Goal: Task Accomplishment & Management: Complete application form

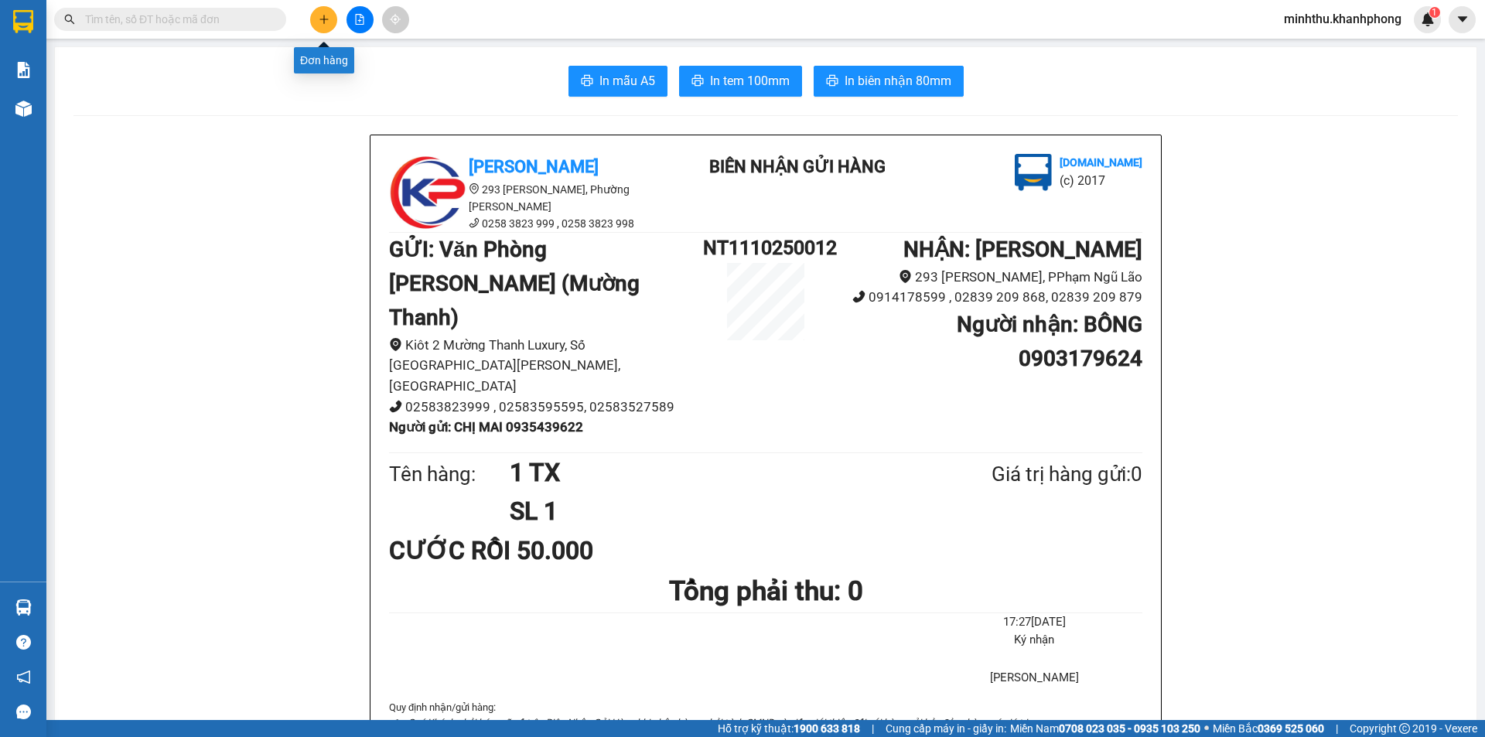
click at [325, 27] on button at bounding box center [323, 19] width 27 height 27
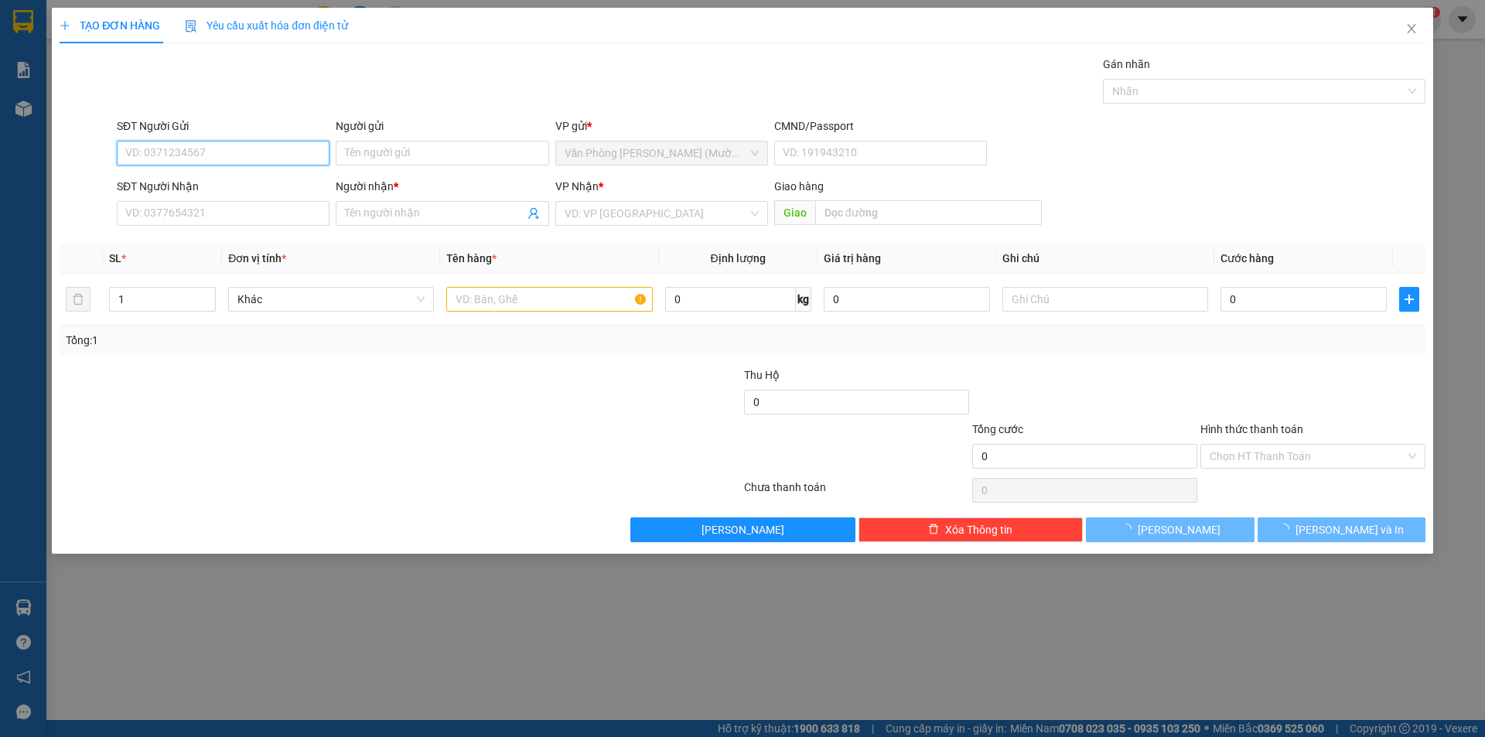
click at [239, 146] on input "SĐT Người Gửi" at bounding box center [223, 153] width 213 height 25
type input "0935740987"
click at [230, 198] on div "0935740987 0935740987 - [DOMAIN_NAME]" at bounding box center [223, 184] width 213 height 31
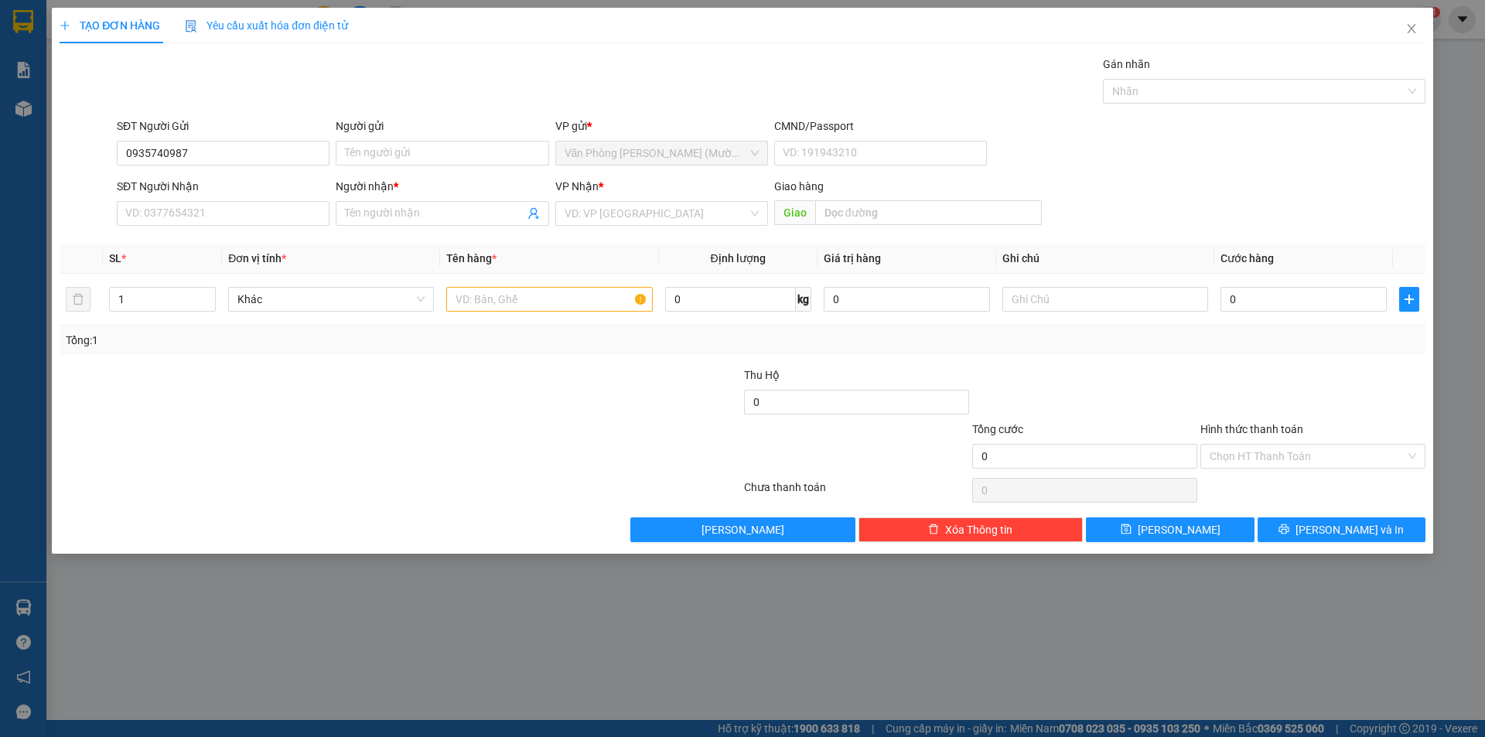
click at [237, 183] on div "SĐT Người Nhận" at bounding box center [223, 186] width 213 height 17
click at [237, 201] on input "SĐT Người Nhận" at bounding box center [223, 213] width 213 height 25
click at [235, 205] on input "SĐT Người Nhận" at bounding box center [223, 213] width 213 height 25
click at [220, 209] on input "SĐT Người Nhận" at bounding box center [223, 213] width 213 height 25
click at [217, 158] on input "0935740987" at bounding box center [223, 153] width 213 height 25
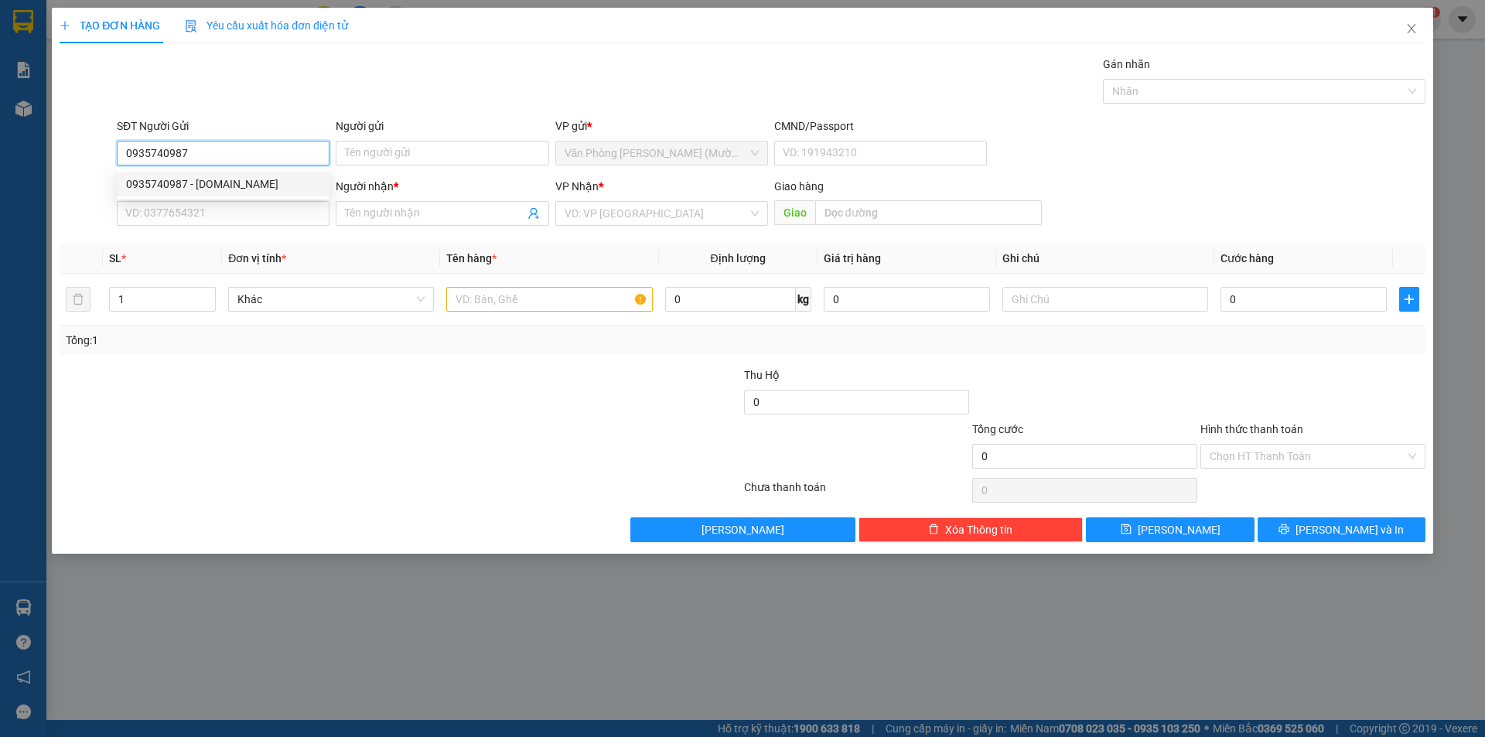
click at [222, 187] on div "0935740987 - [DOMAIN_NAME]" at bounding box center [223, 184] width 194 height 17
type input "[DOMAIN_NAME]"
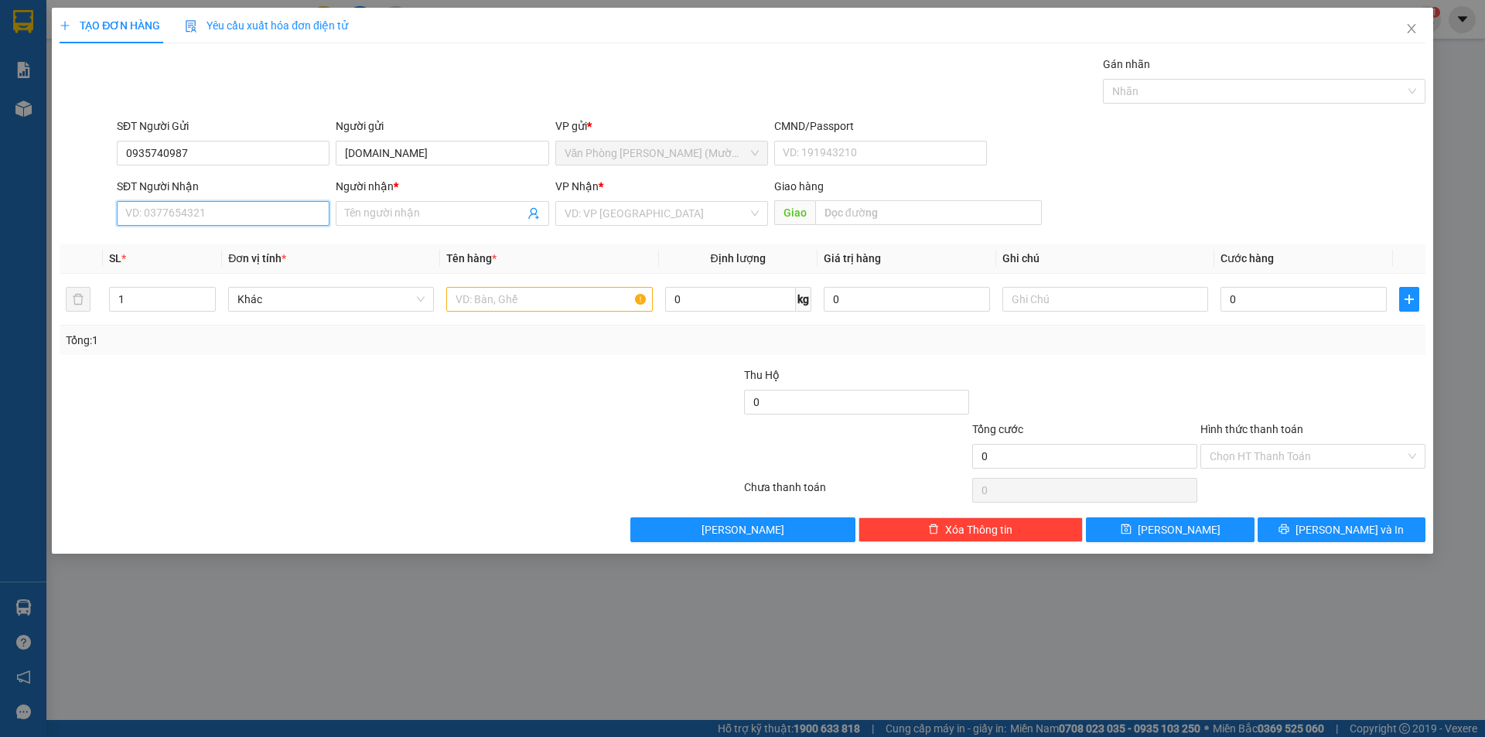
click at [222, 217] on input "SĐT Người Nhận" at bounding box center [223, 213] width 213 height 25
click at [234, 267] on div "0974763954 - NGUYÊN" at bounding box center [223, 269] width 194 height 17
type input "0974763954"
type input "NGUYÊN"
click at [555, 295] on input "text" at bounding box center [549, 299] width 206 height 25
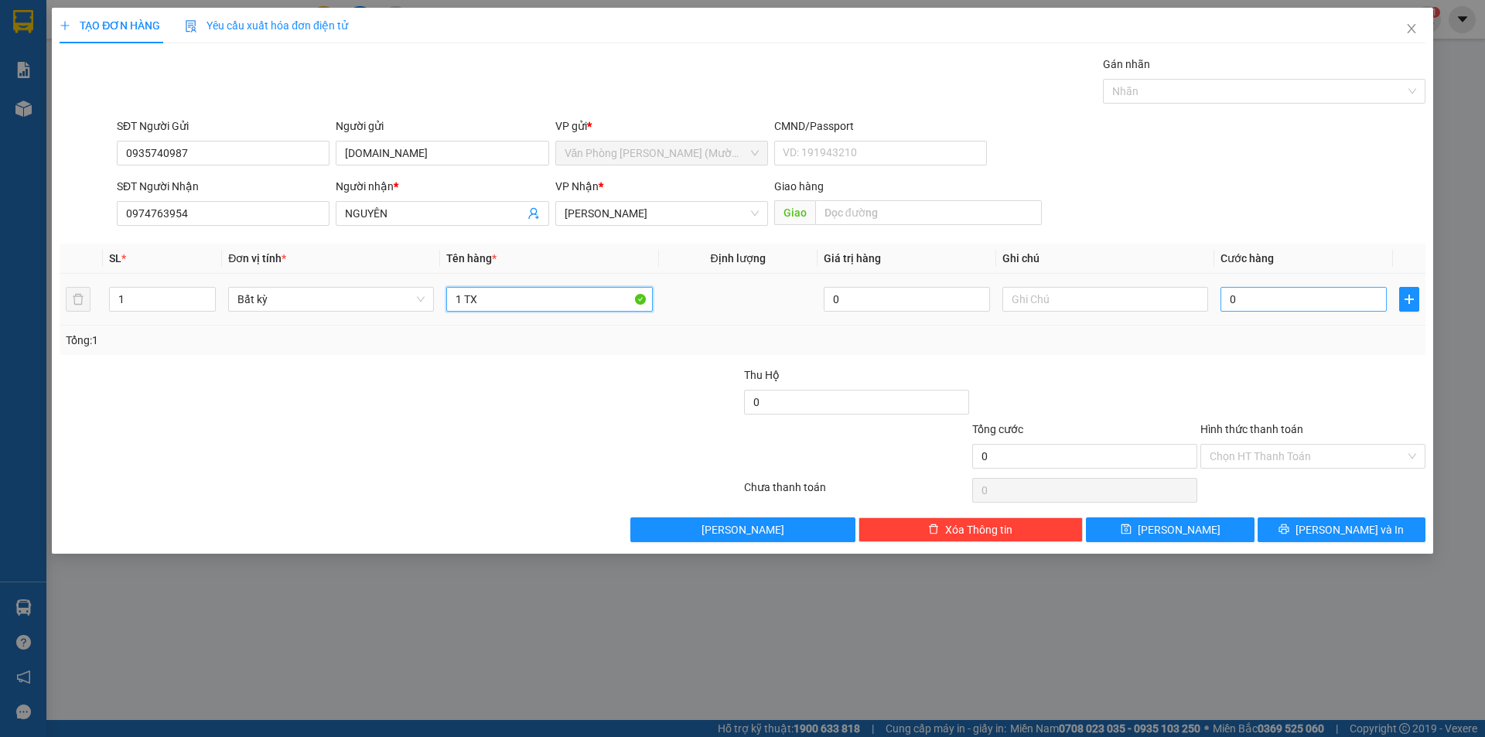
type input "1 TX"
click at [1287, 295] on input "0" at bounding box center [1304, 299] width 166 height 25
type input "3"
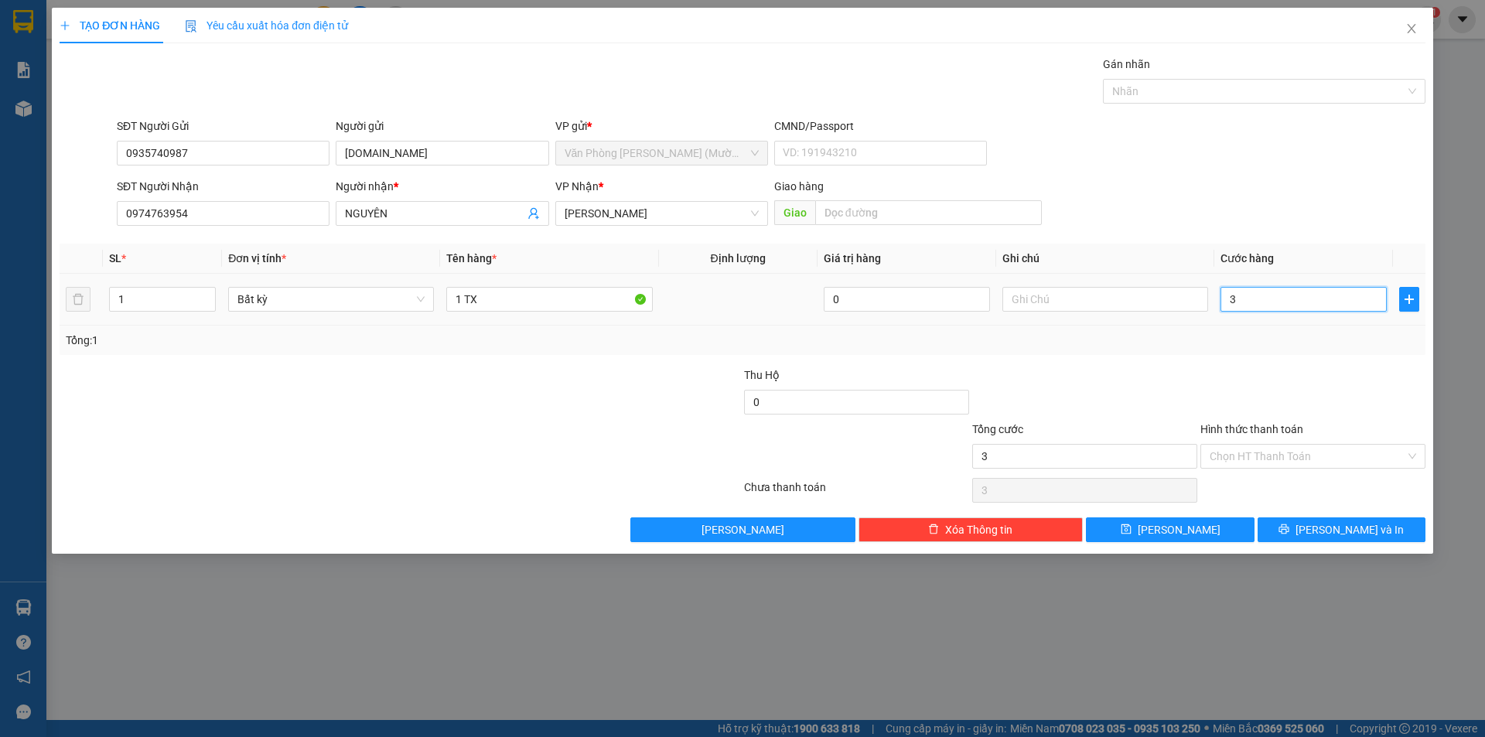
type input "30"
type input "30.000"
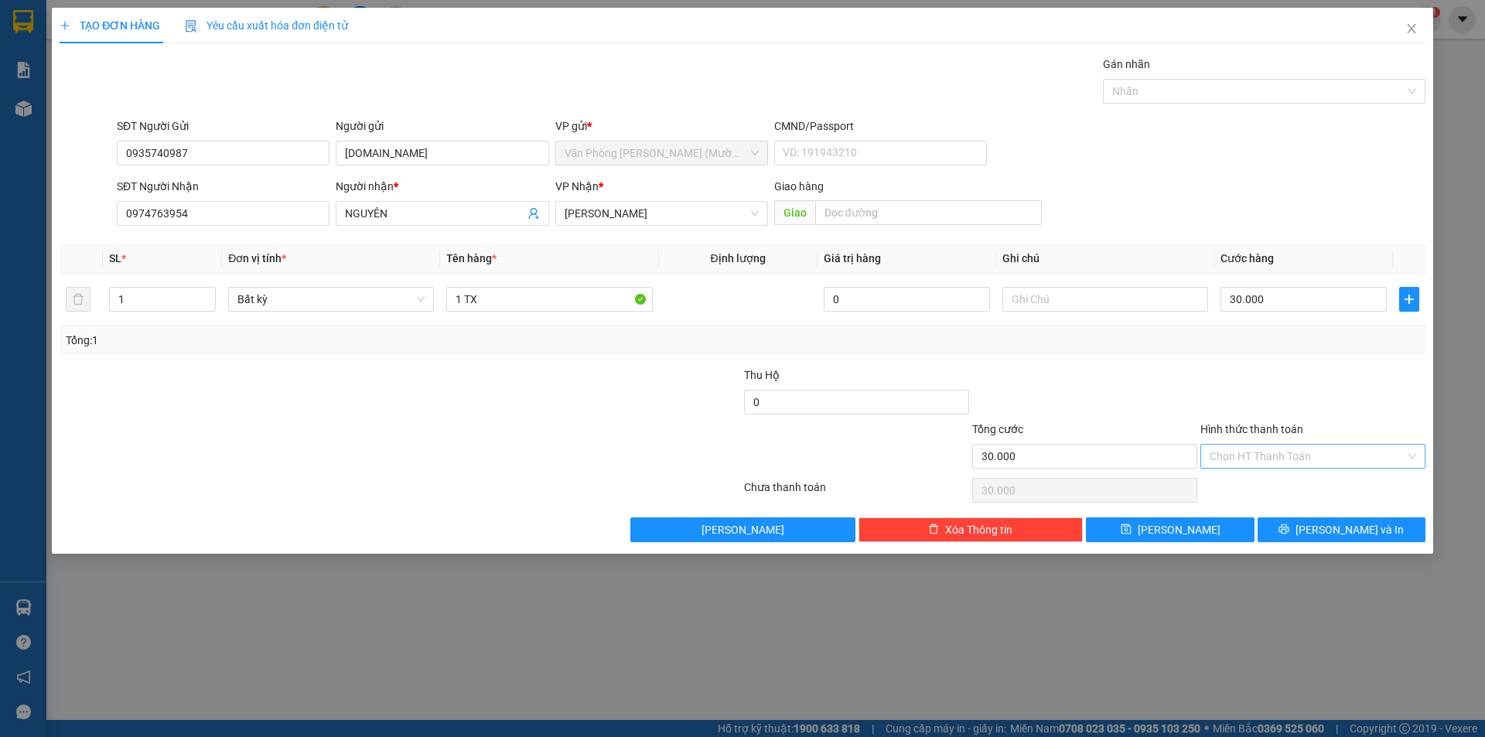
drag, startPoint x: 1299, startPoint y: 360, endPoint x: 1310, endPoint y: 456, distance: 97.3
click at [1298, 362] on div "Transit Pickup Surcharge Ids Transit Deliver Surcharge Ids Transit Deliver Surc…" at bounding box center [743, 299] width 1366 height 487
click at [1286, 457] on input "Hình thức thanh toán" at bounding box center [1308, 456] width 196 height 23
click at [1252, 492] on div "Tại văn phòng" at bounding box center [1313, 487] width 207 height 17
type input "0"
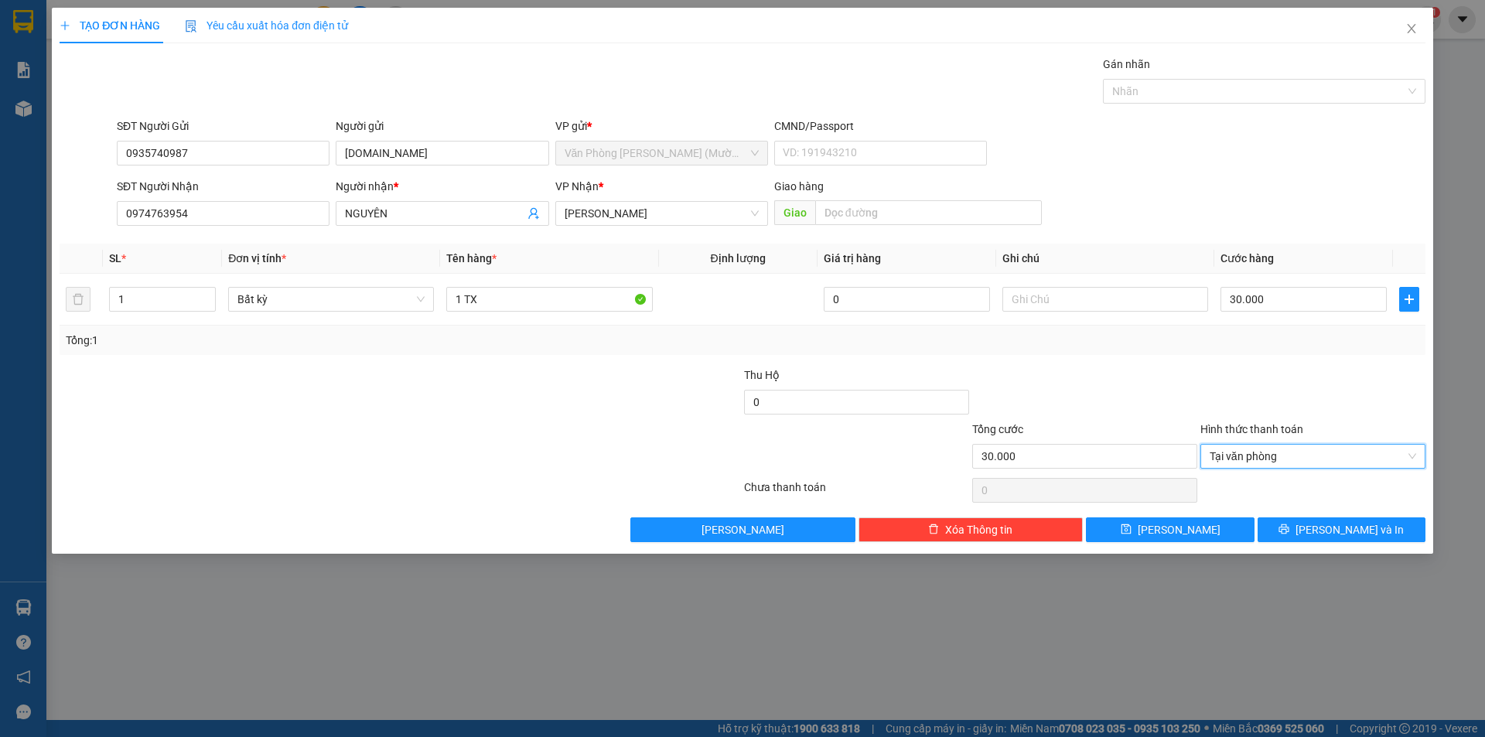
click at [1317, 516] on div "Transit Pickup Surcharge Ids Transit Deliver Surcharge Ids Transit Deliver Surc…" at bounding box center [743, 299] width 1366 height 487
click at [1329, 535] on span "[PERSON_NAME] và In" at bounding box center [1350, 529] width 108 height 17
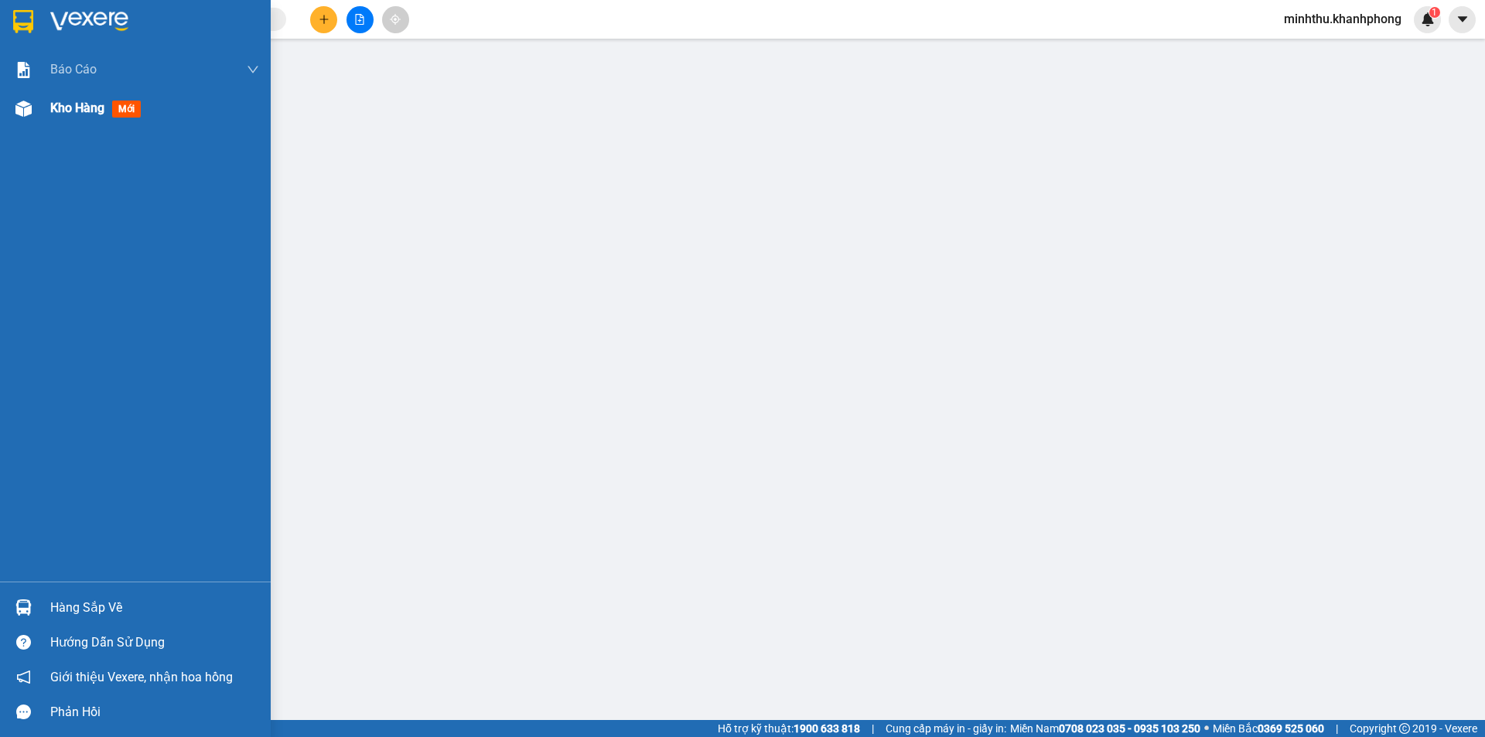
click at [61, 109] on span "Kho hàng" at bounding box center [77, 108] width 54 height 15
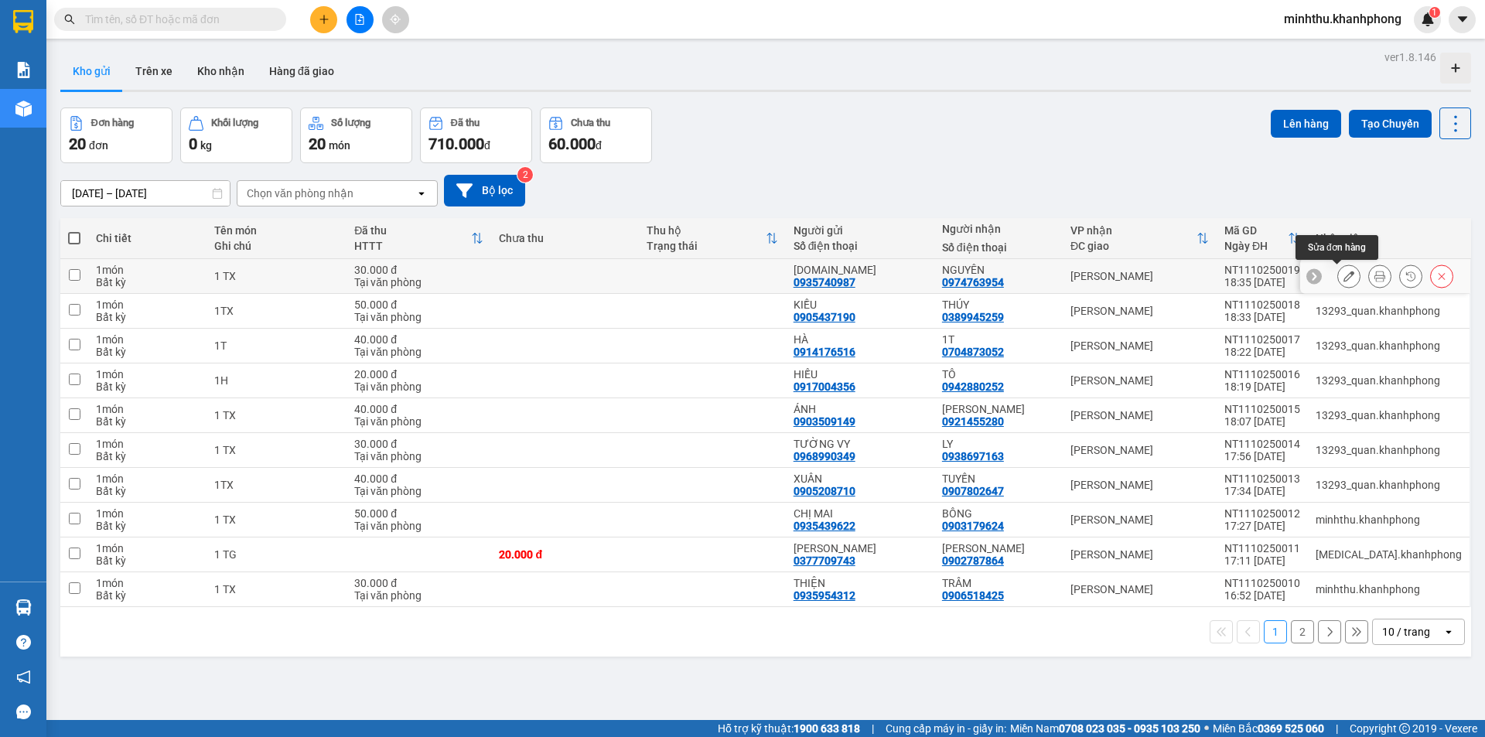
click at [1344, 276] on icon at bounding box center [1349, 276] width 11 height 11
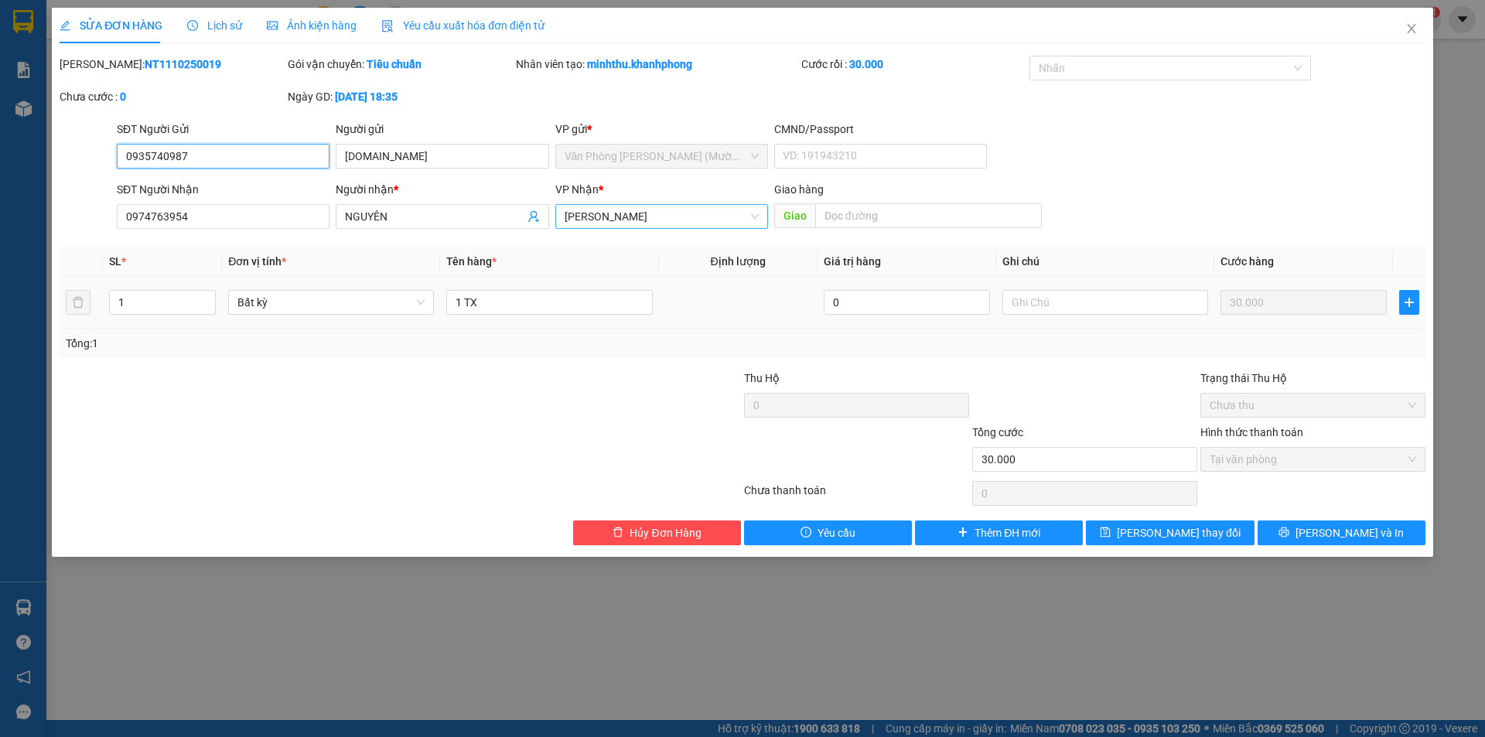
click at [670, 212] on span "[PERSON_NAME]" at bounding box center [662, 216] width 194 height 23
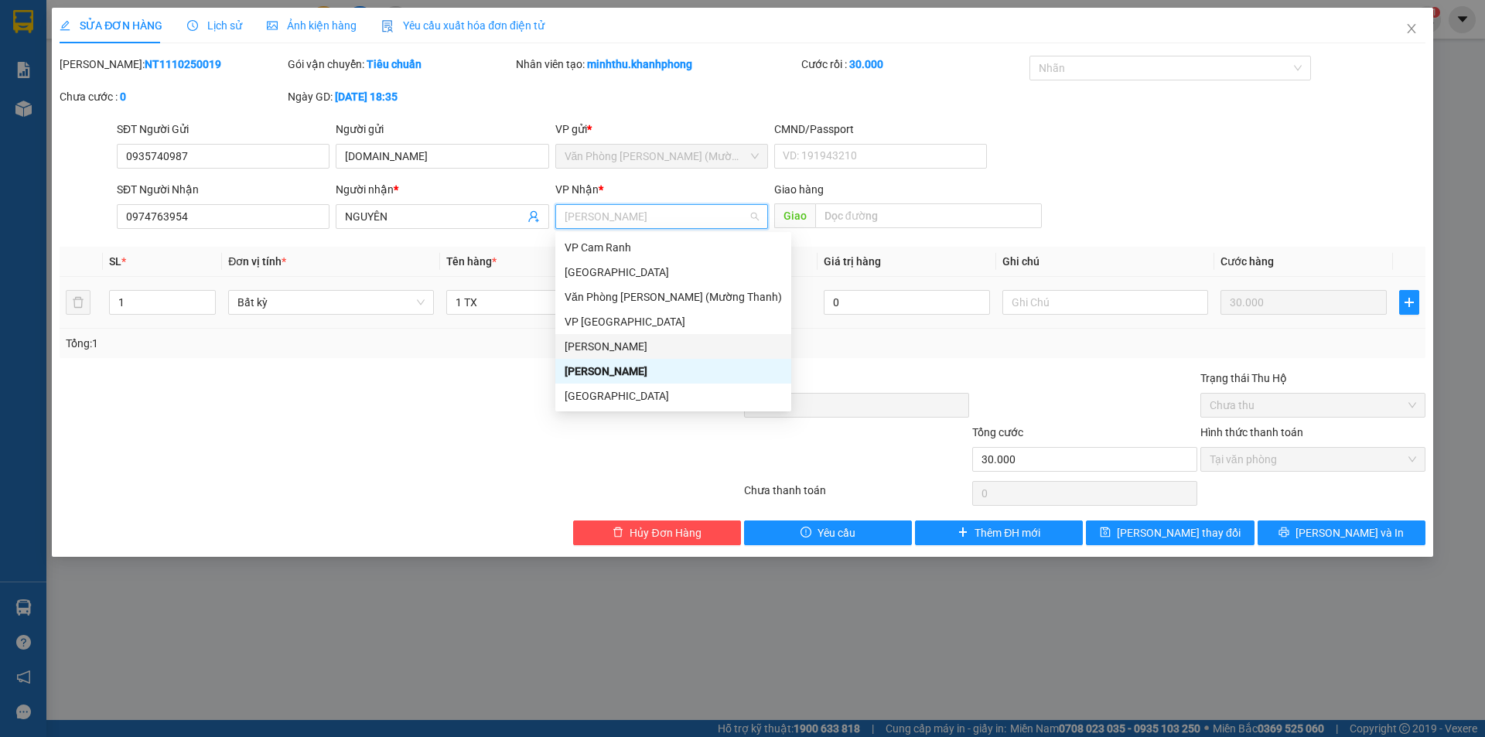
drag, startPoint x: 611, startPoint y: 346, endPoint x: 729, endPoint y: 381, distance: 123.4
click at [616, 345] on div "[PERSON_NAME]" at bounding box center [673, 346] width 217 height 17
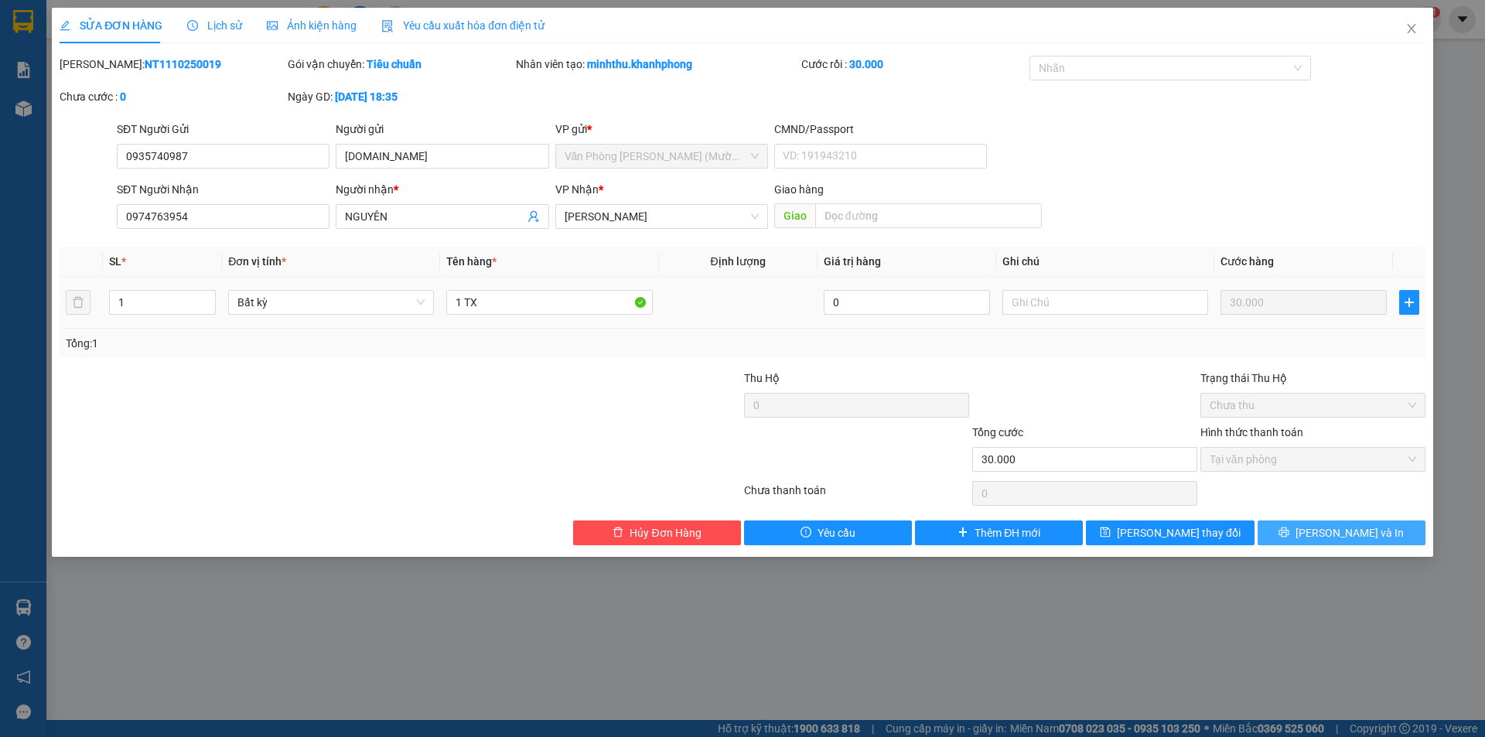
click at [1356, 530] on span "[PERSON_NAME] và In" at bounding box center [1350, 532] width 108 height 17
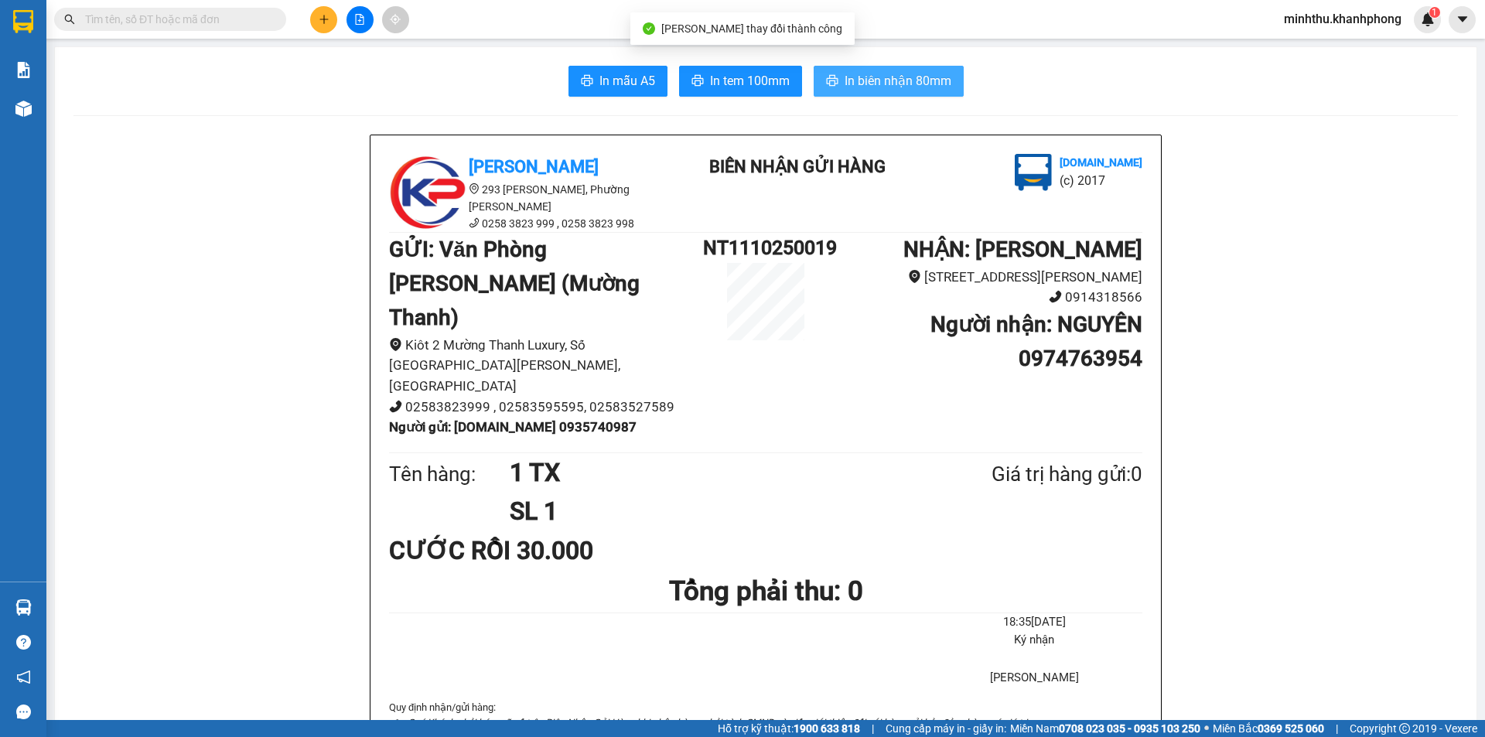
click at [895, 77] on span "In biên nhận 80mm" at bounding box center [898, 80] width 107 height 19
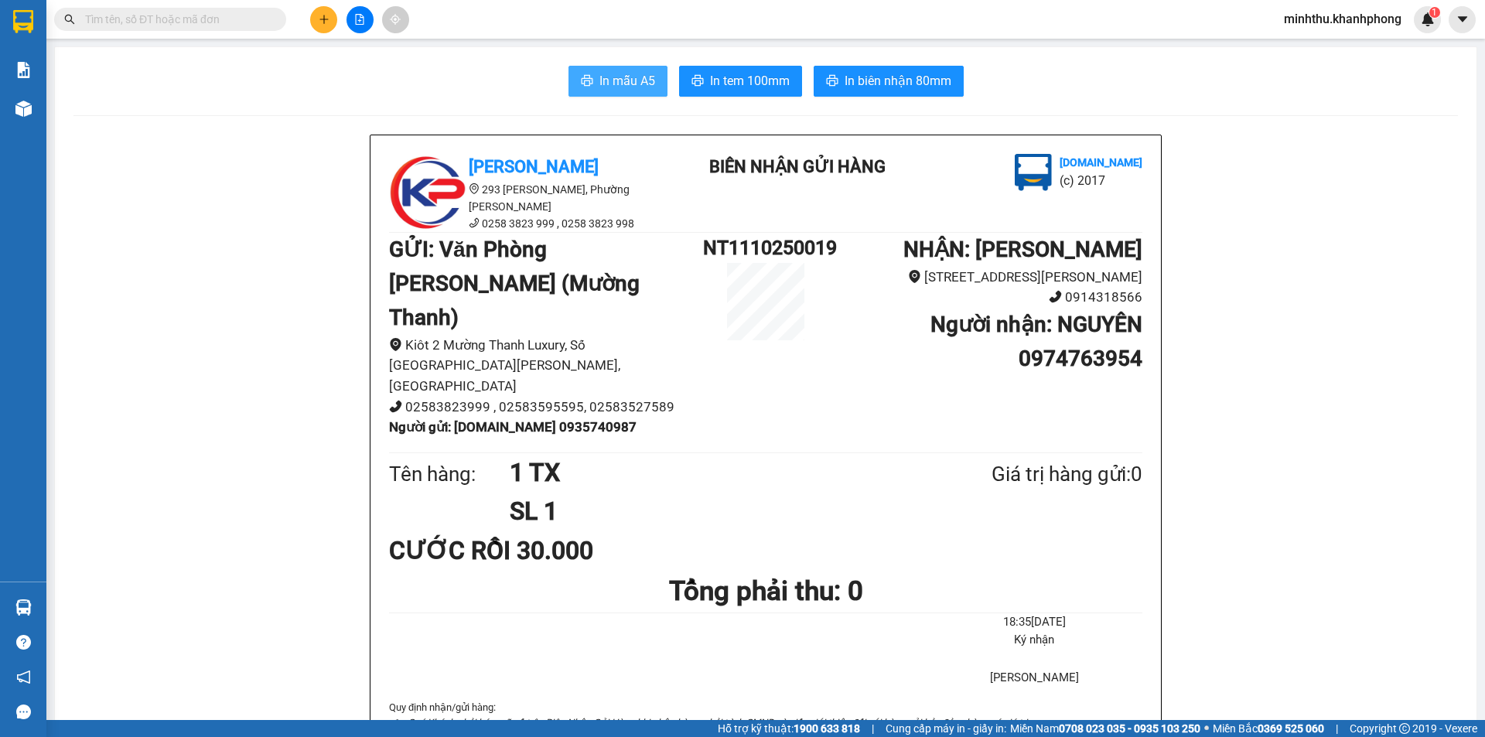
click at [585, 75] on icon "printer" at bounding box center [587, 80] width 12 height 12
click at [326, 22] on icon "plus" at bounding box center [324, 19] width 11 height 11
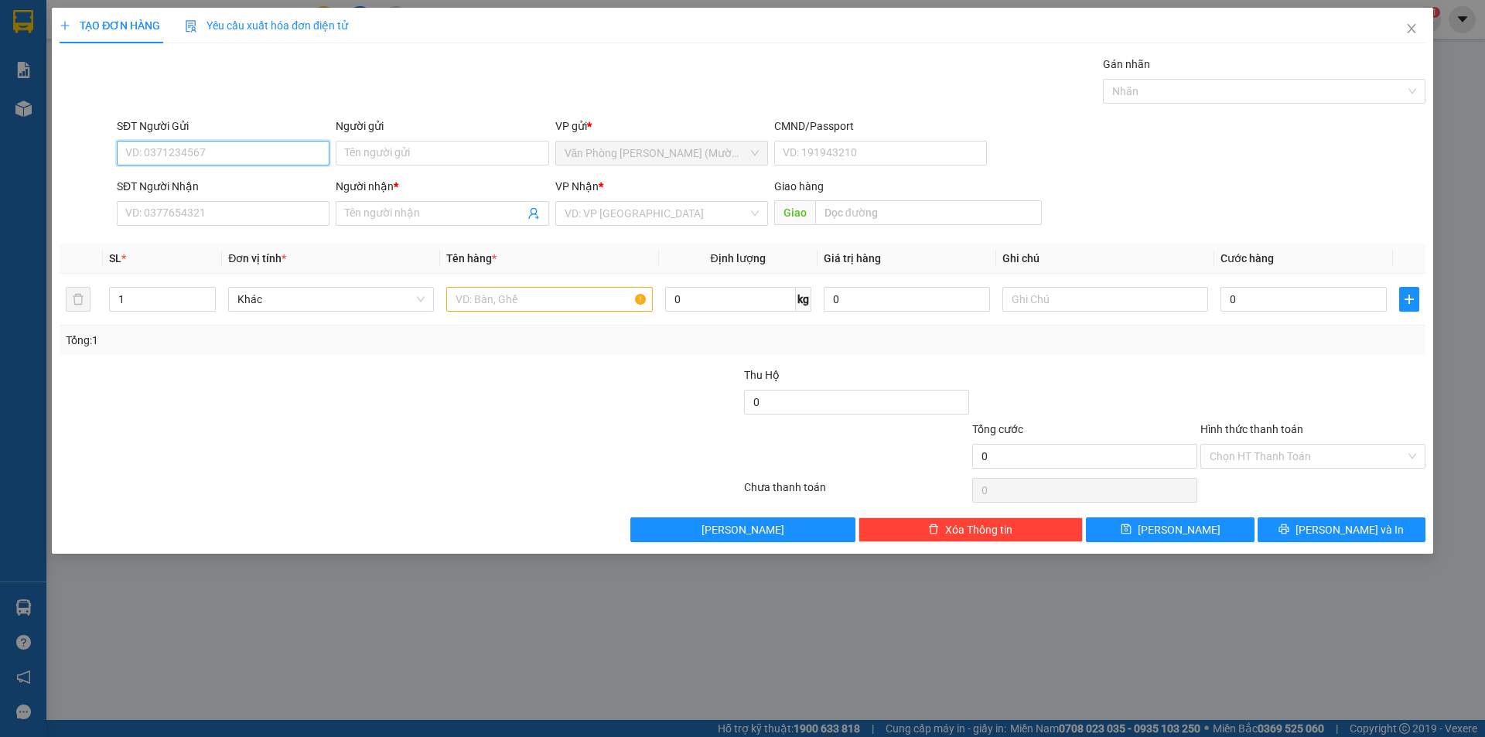
click at [255, 149] on input "SĐT Người Gửi" at bounding box center [223, 153] width 213 height 25
click at [214, 152] on input "SĐT Người Gửi" at bounding box center [223, 153] width 213 height 25
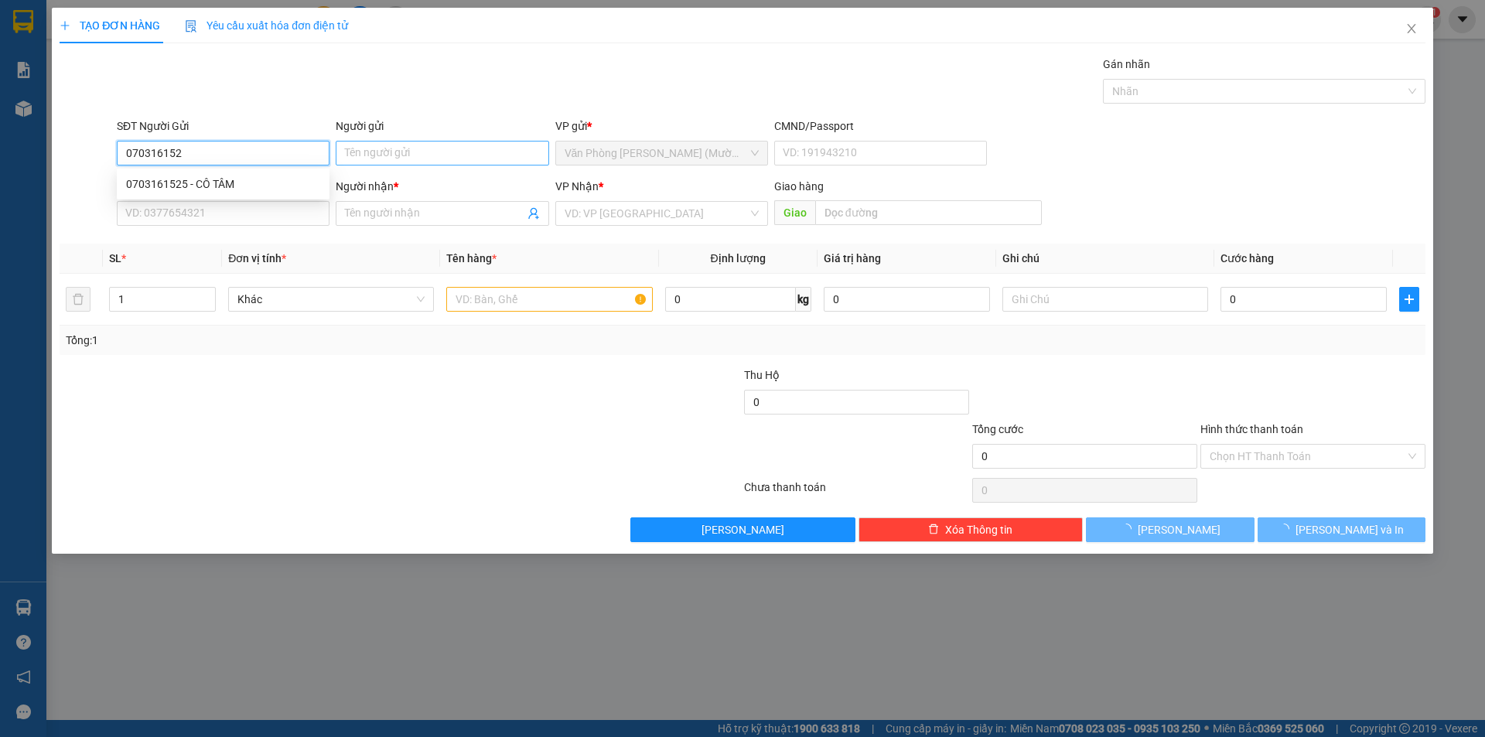
type input "0703161525"
click at [285, 182] on div "0703161525 - CÔ TÂM" at bounding box center [223, 184] width 194 height 17
type input "CÔ TÂM"
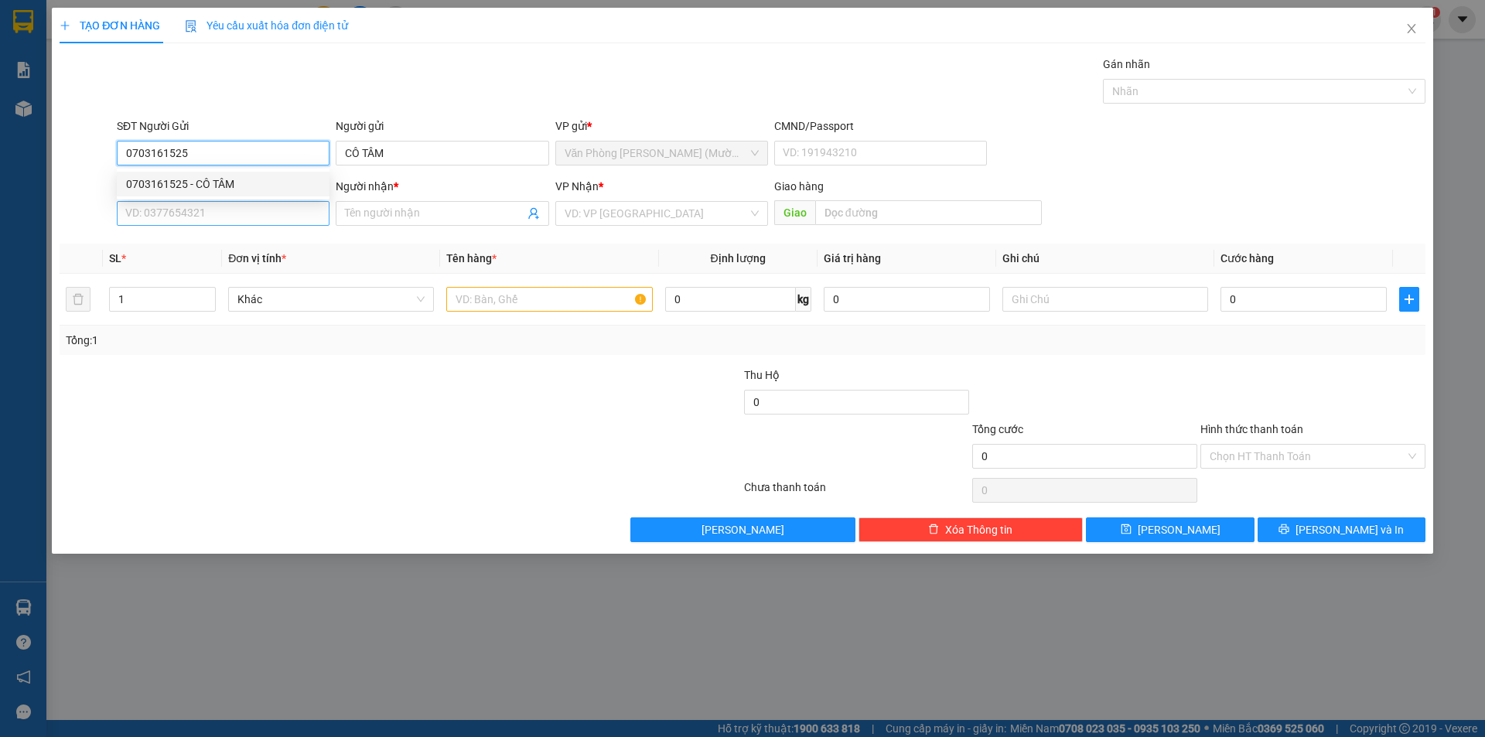
type input "0703161525"
click at [282, 217] on input "SĐT Người Nhận" at bounding box center [223, 213] width 213 height 25
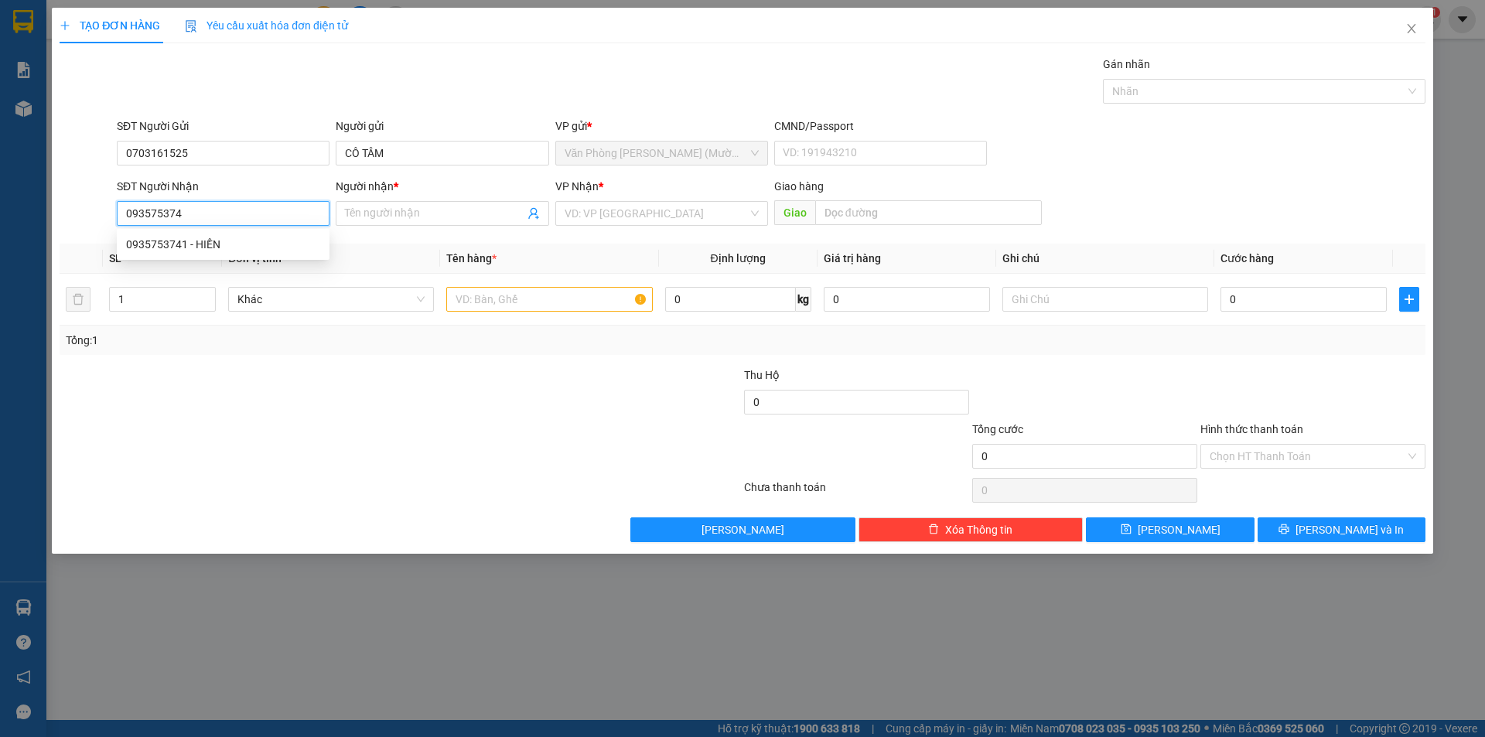
type input "0935753741"
click at [290, 253] on div "0935753741 - HIỀN" at bounding box center [223, 244] width 213 height 25
type input "HIỀN"
type input "0935753741"
click at [564, 299] on input "text" at bounding box center [549, 299] width 206 height 25
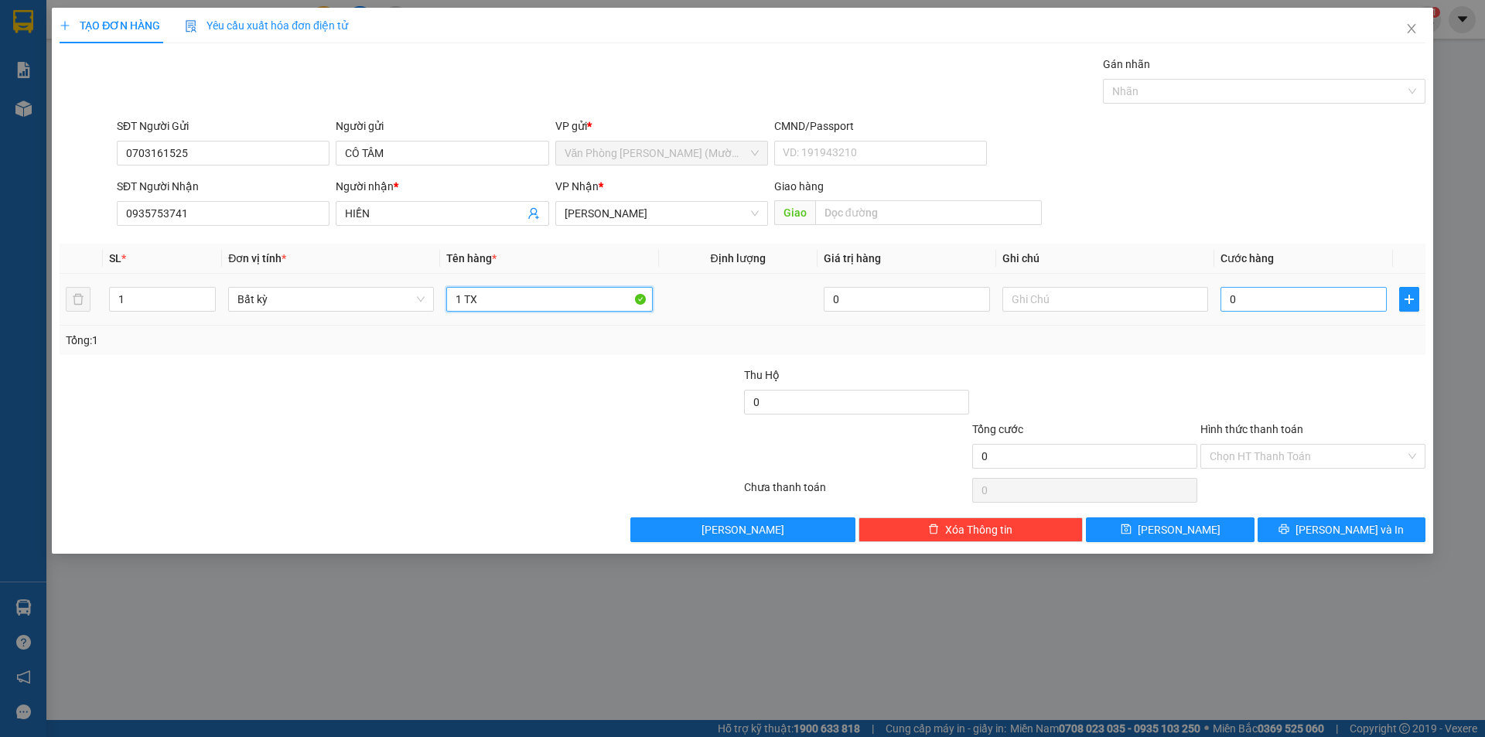
type input "1 TX"
click at [1292, 307] on input "0" at bounding box center [1304, 299] width 166 height 25
type input "4"
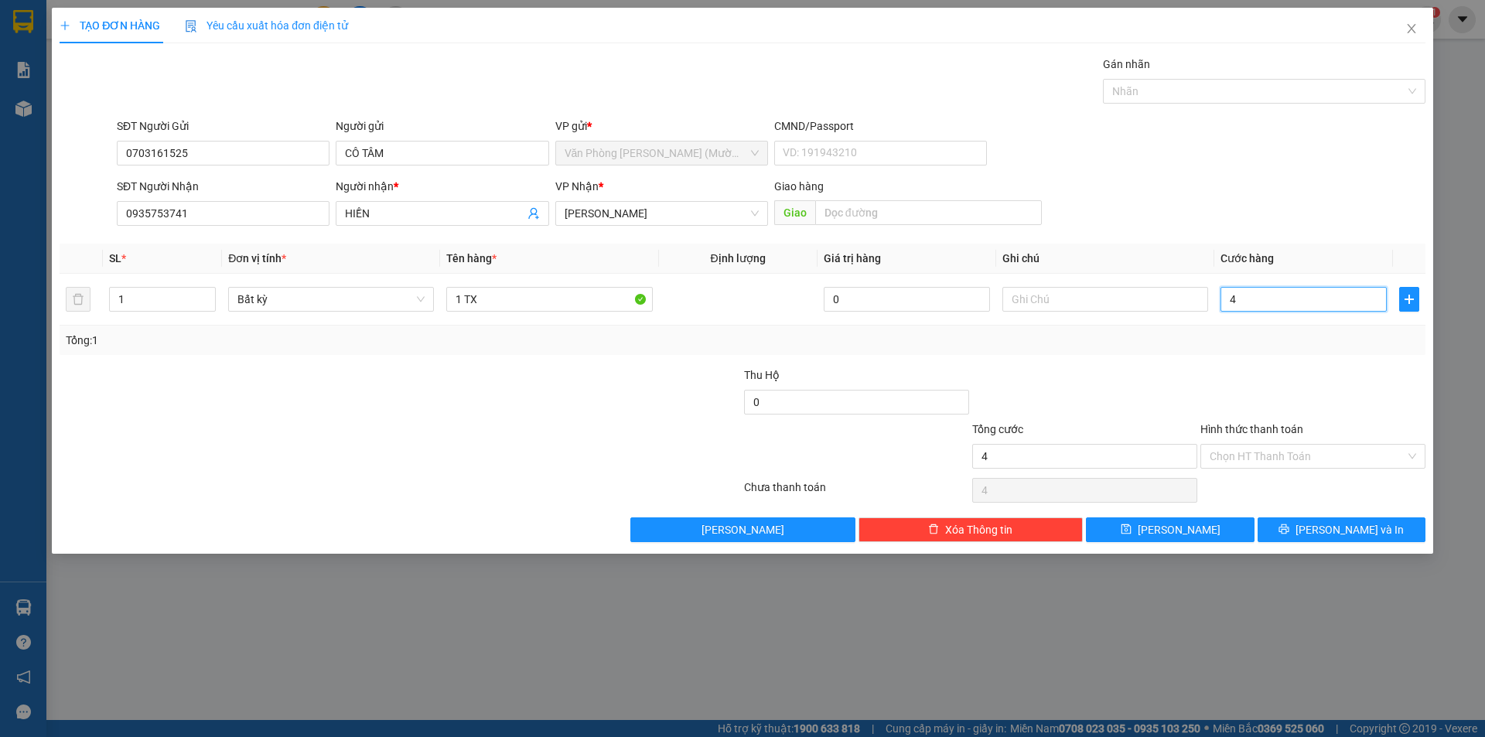
type input "40"
type input "40.000"
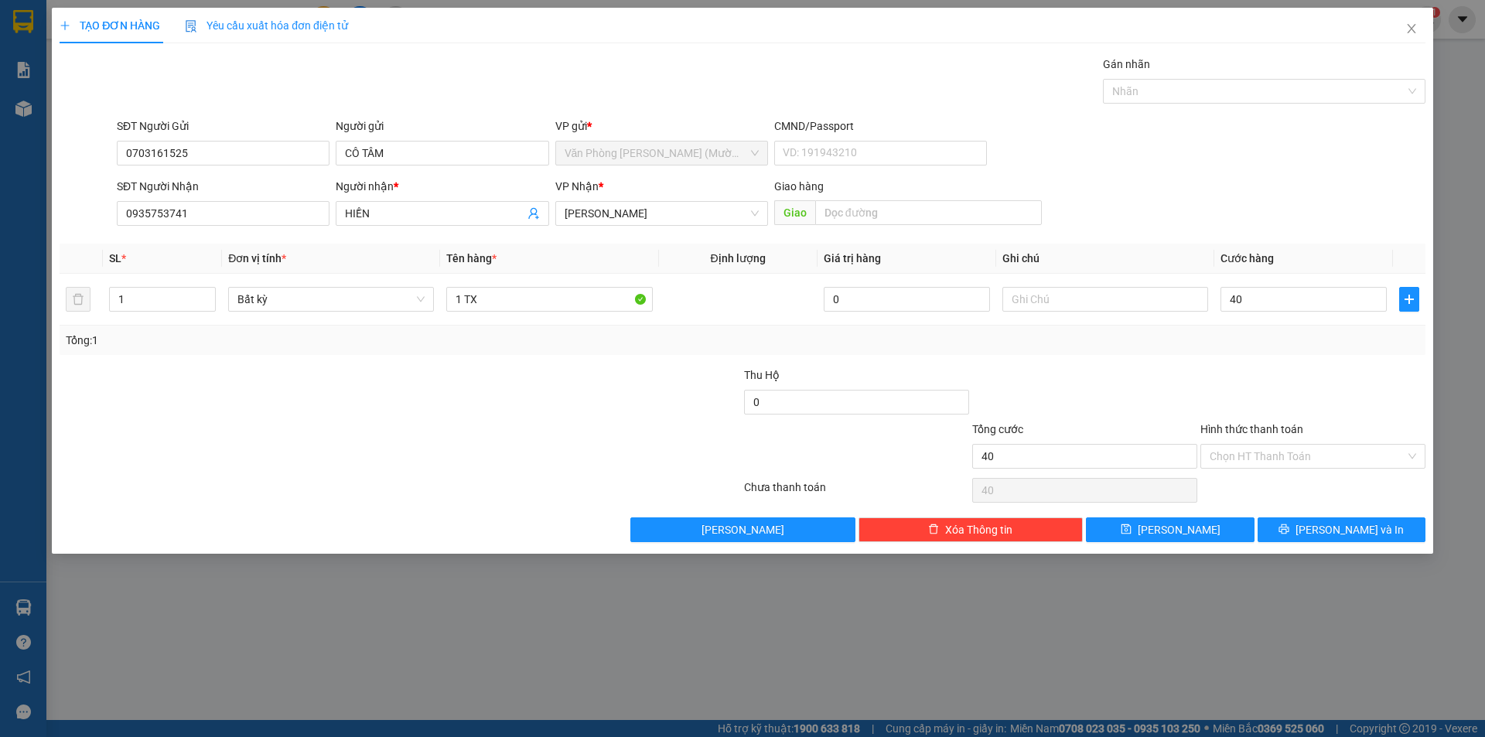
type input "40.000"
click at [1270, 360] on div "Transit Pickup Surcharge Ids Transit Deliver Surcharge Ids Transit Deliver Surc…" at bounding box center [743, 299] width 1366 height 487
click at [1315, 453] on input "Hình thức thanh toán" at bounding box center [1308, 456] width 196 height 23
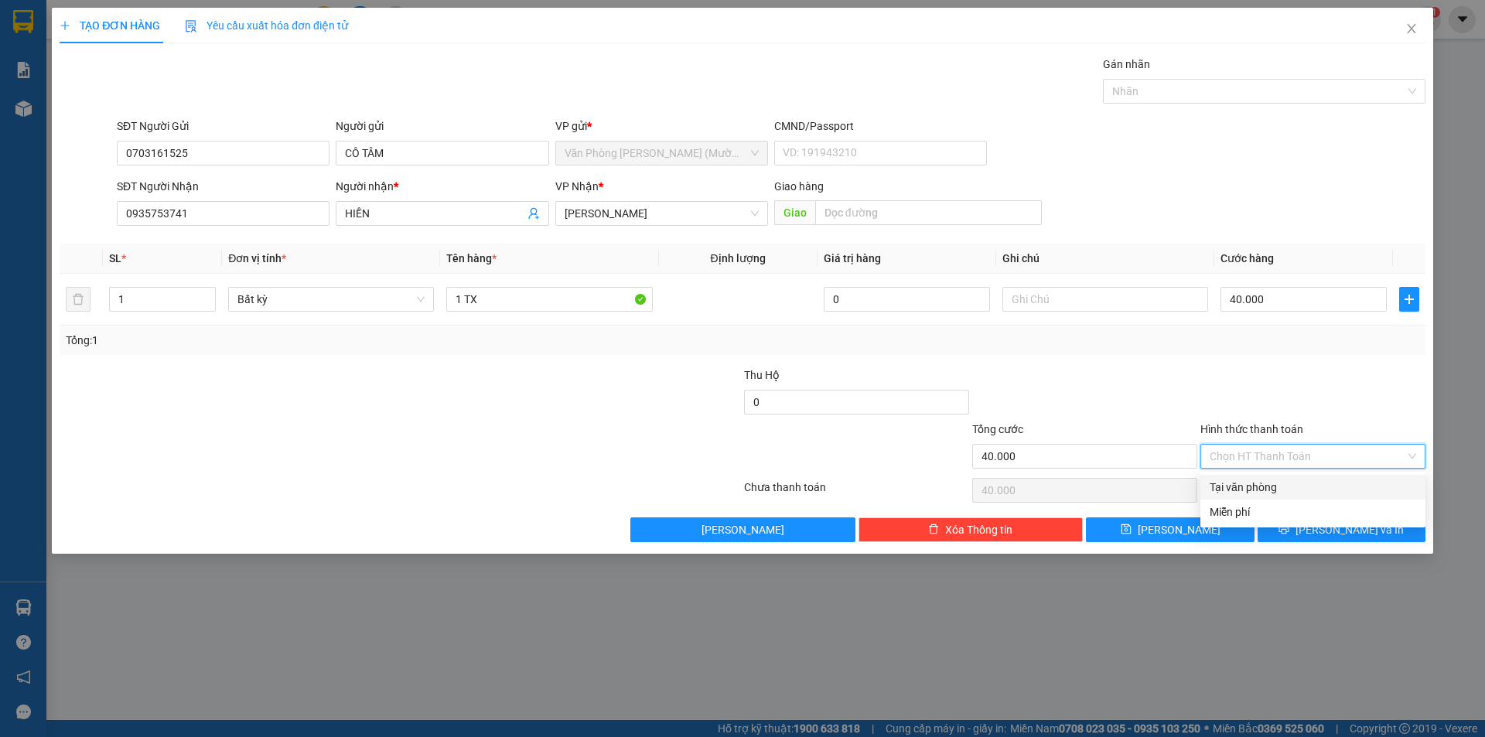
click at [1114, 357] on div "Transit Pickup Surcharge Ids Transit Deliver Surcharge Ids Transit Deliver Surc…" at bounding box center [743, 299] width 1366 height 487
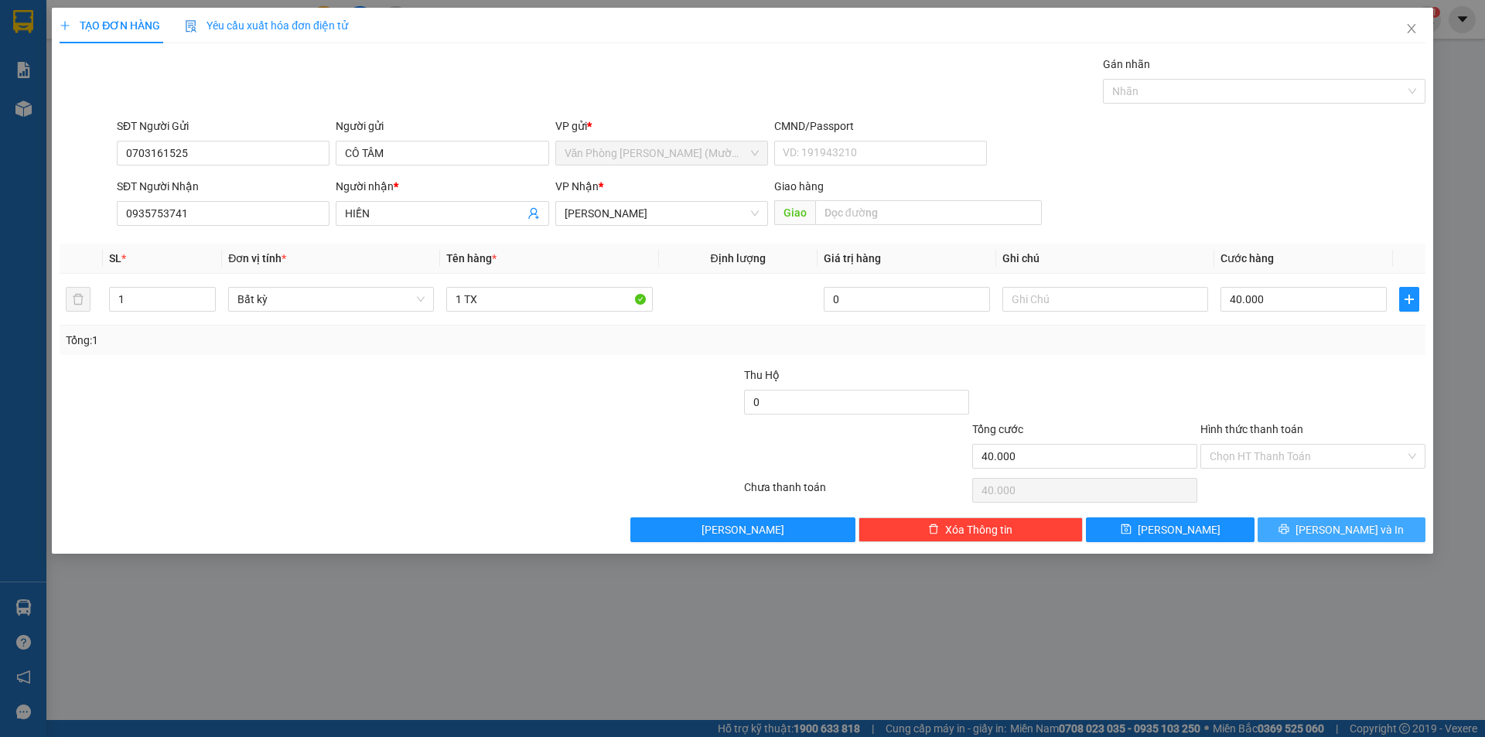
click at [1338, 520] on button "[PERSON_NAME] và In" at bounding box center [1342, 530] width 168 height 25
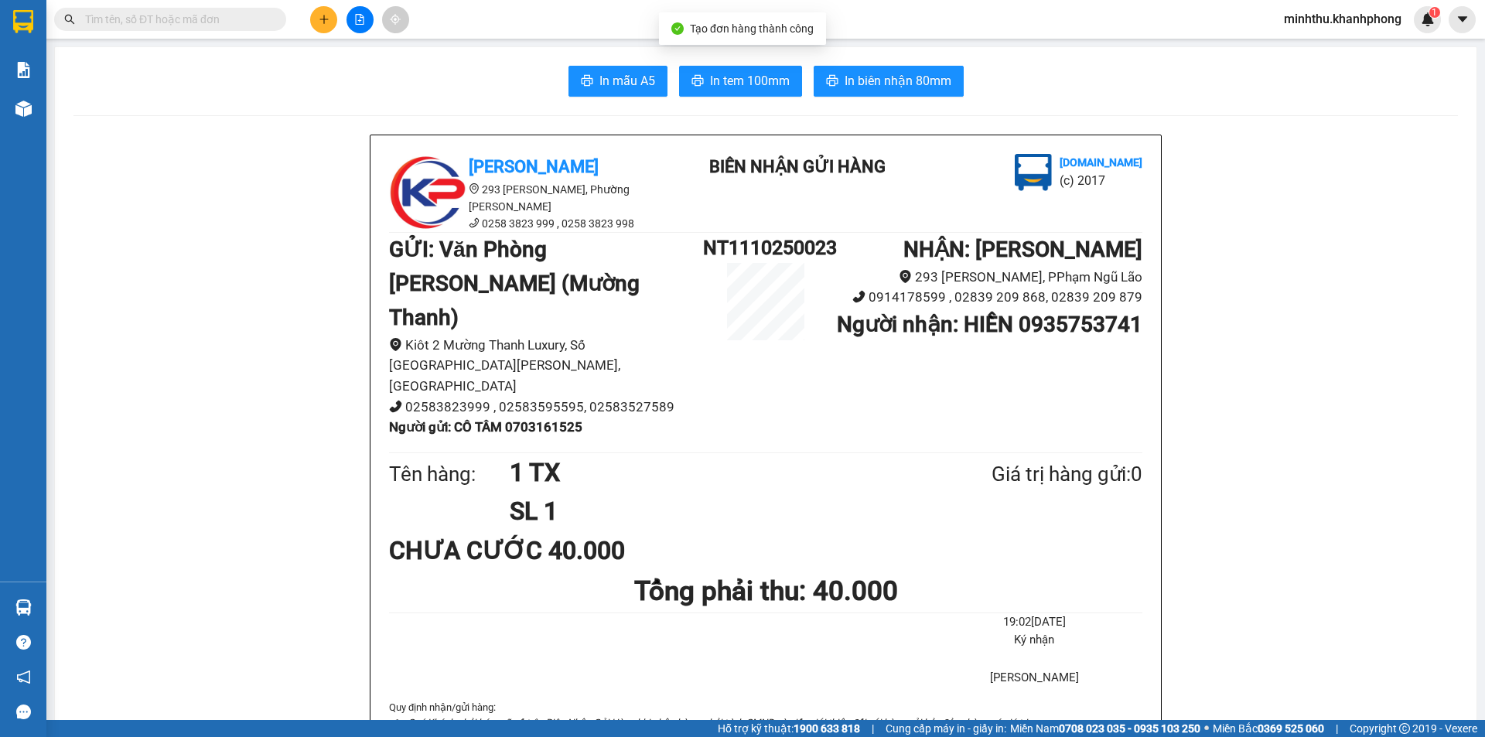
click at [955, 79] on button "In biên nhận 80mm" at bounding box center [889, 81] width 150 height 31
click at [593, 91] on button "In mẫu A5" at bounding box center [618, 81] width 99 height 31
click at [600, 90] on span "In mẫu A5" at bounding box center [628, 80] width 56 height 19
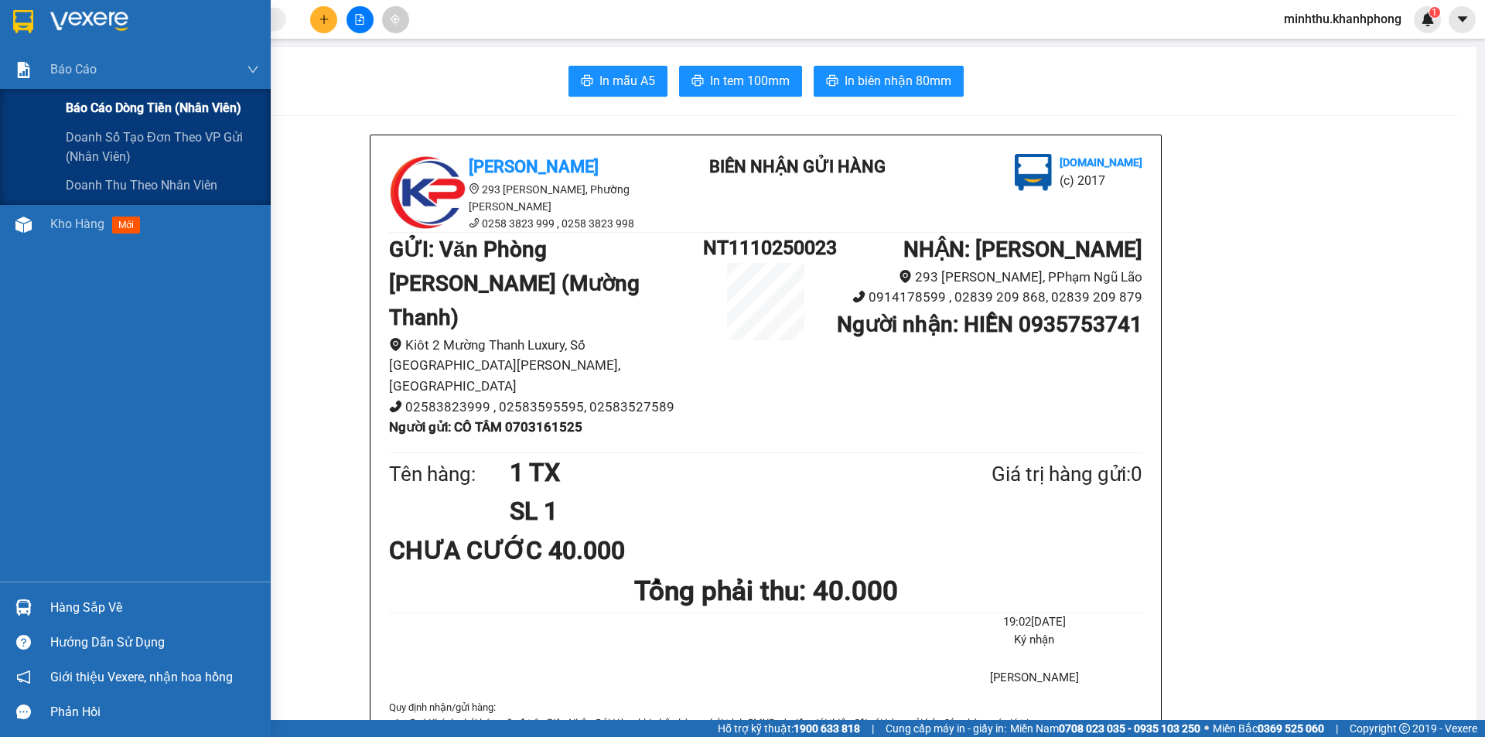
click at [101, 104] on span "Báo cáo dòng tiền (nhân viên)" at bounding box center [154, 107] width 176 height 19
